Goal: Information Seeking & Learning: Learn about a topic

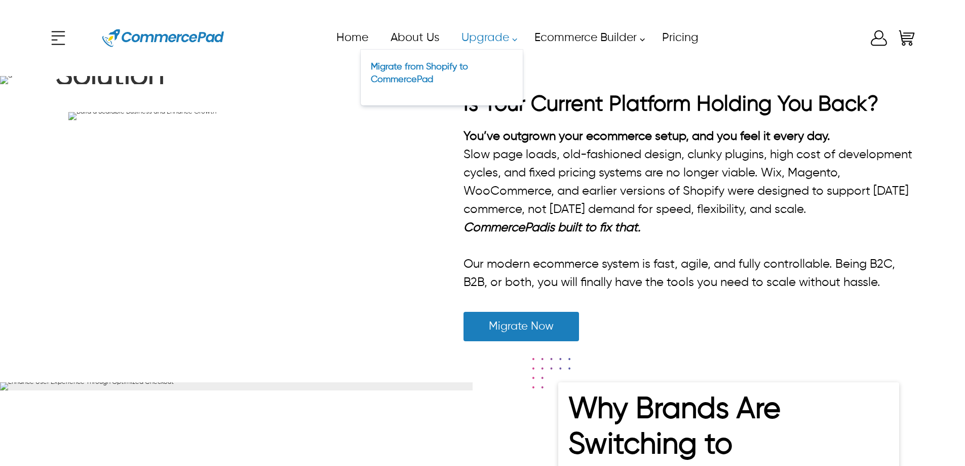
click at [429, 72] on div "Migrate from Shopify to CommercePad" at bounding box center [442, 73] width 142 height 26
click at [428, 69] on link "Migrate from Shopify to CommercePad" at bounding box center [419, 73] width 97 height 22
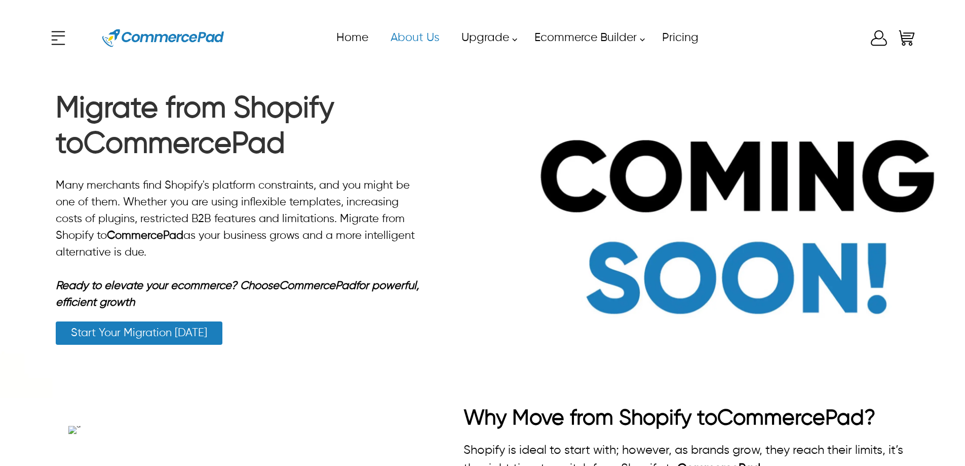
click at [400, 215] on p "Many merchants find Shopify's platform constraints, and you might be one of the…" at bounding box center [240, 219] width 369 height 84
drag, startPoint x: 148, startPoint y: 251, endPoint x: 66, endPoint y: 195, distance: 99.8
click at [45, 176] on div "Migrate from Shopify to CommercePad Many merchants find Shopify's platform cons…" at bounding box center [482, 237] width 965 height 322
click at [66, 195] on p "Many merchants find Shopify's platform constraints, and you might be one of the…" at bounding box center [240, 219] width 369 height 84
drag, startPoint x: 146, startPoint y: 257, endPoint x: 54, endPoint y: 193, distance: 112.3
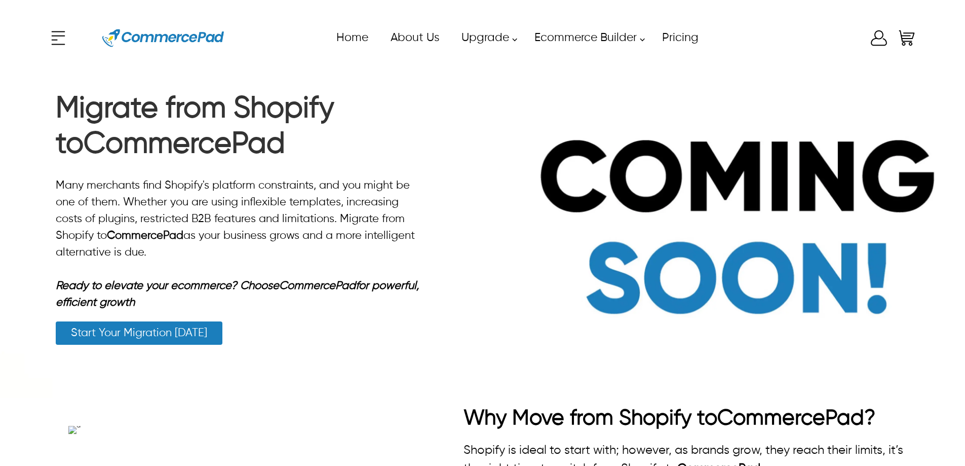
click at [54, 193] on div "Migrate from Shopify to CommercePad Many merchants find Shopify's platform cons…" at bounding box center [240, 218] width 385 height 284
click at [106, 198] on p "Many merchants find Shopify's platform constraints, and you might be one of the…" at bounding box center [240, 219] width 369 height 84
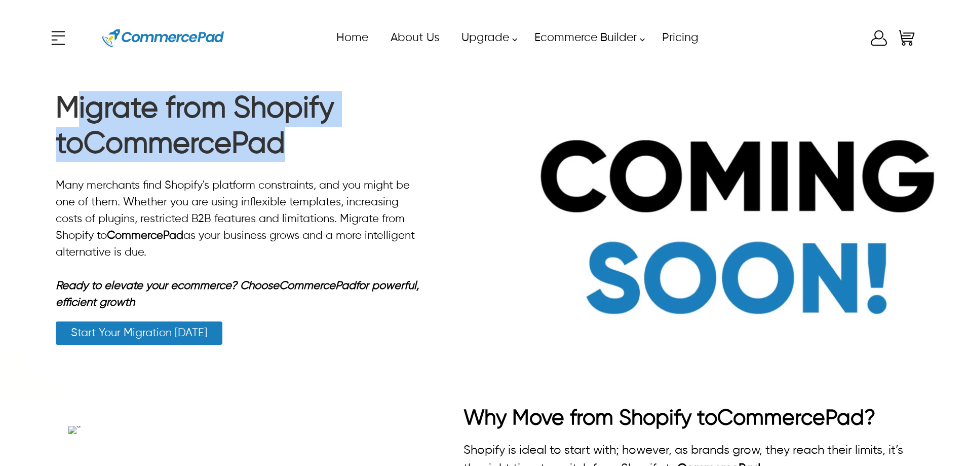
drag, startPoint x: 257, startPoint y: 148, endPoint x: 77, endPoint y: 109, distance: 184.5
click at [77, 109] on h1 "Migrate from Shopify to CommercePad" at bounding box center [240, 129] width 369 height 76
click at [787, 352] on img at bounding box center [482, 237] width 965 height 322
